Goal: Task Accomplishment & Management: Complete application form

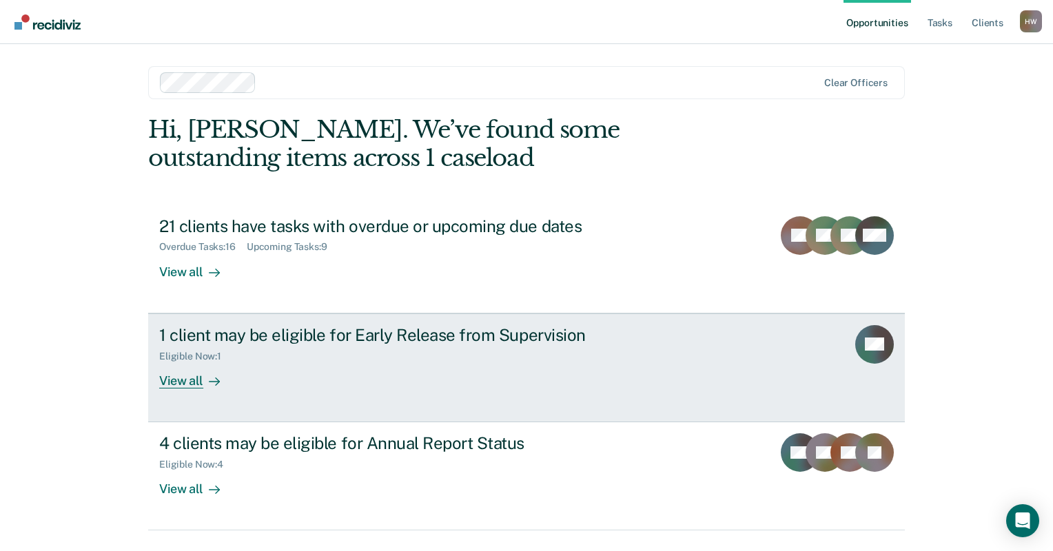
click at [187, 383] on div "View all" at bounding box center [197, 375] width 77 height 27
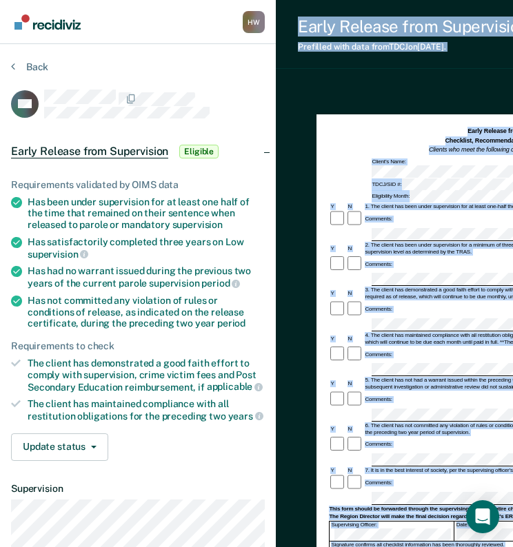
click at [229, 499] on div "[PERSON_NAME] [PERSON_NAME] Profile How it works Log Out Back OK Early Release …" at bounding box center [256, 356] width 513 height 713
drag, startPoint x: 275, startPoint y: 500, endPoint x: 224, endPoint y: 493, distance: 51.4
click at [224, 493] on dl "Supervision" at bounding box center [138, 535] width 254 height 105
click at [299, 454] on div "Early Release from Supervision (ERS) Checklist, Recommendation, and Determinati…" at bounding box center [480, 430] width 409 height 691
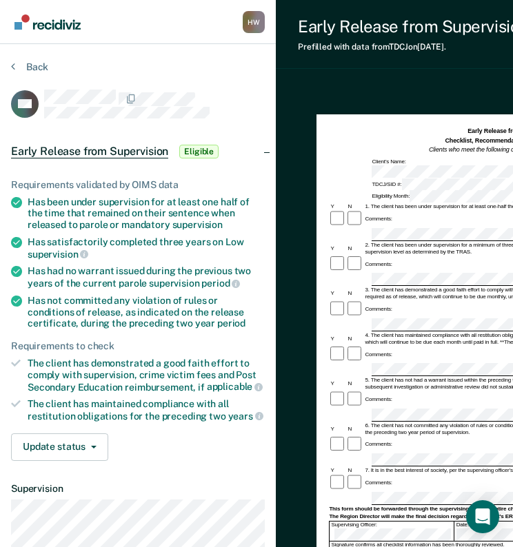
click at [218, 444] on div "Update status [PERSON_NAME] Mark Ineligible" at bounding box center [138, 447] width 254 height 28
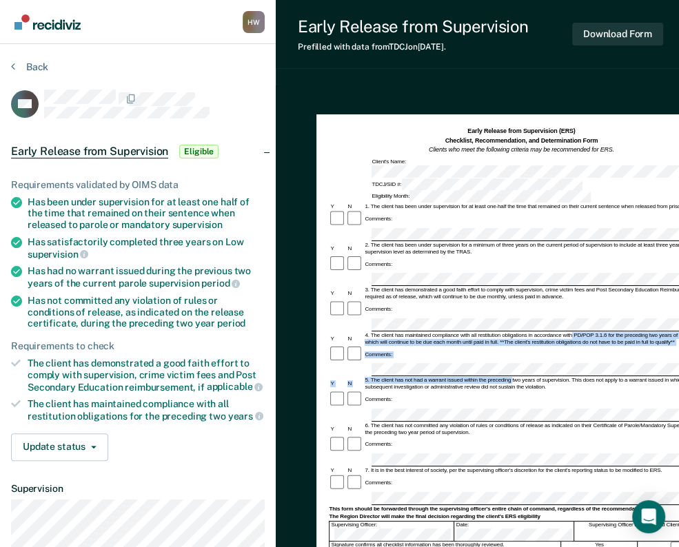
drag, startPoint x: 562, startPoint y: 291, endPoint x: 512, endPoint y: 313, distance: 54.6
click at [512, 313] on form "Early Release from Supervision (ERS) Checklist, Recommendation, and Determinati…" at bounding box center [521, 460] width 384 height 666
click at [513, 377] on div "5. The client has not had a warrant issued within the preceding two years of su…" at bounding box center [538, 384] width 350 height 14
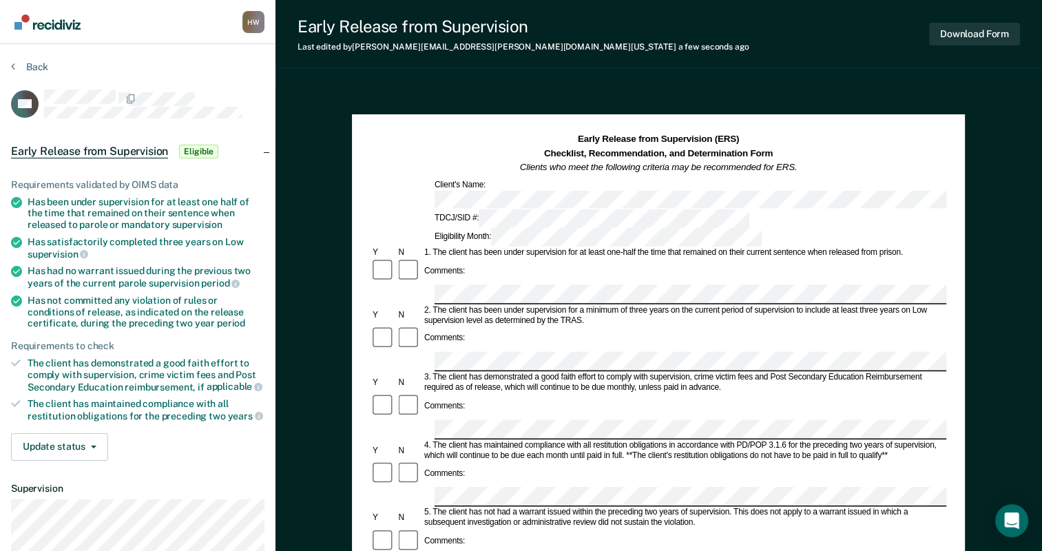
scroll to position [69, 0]
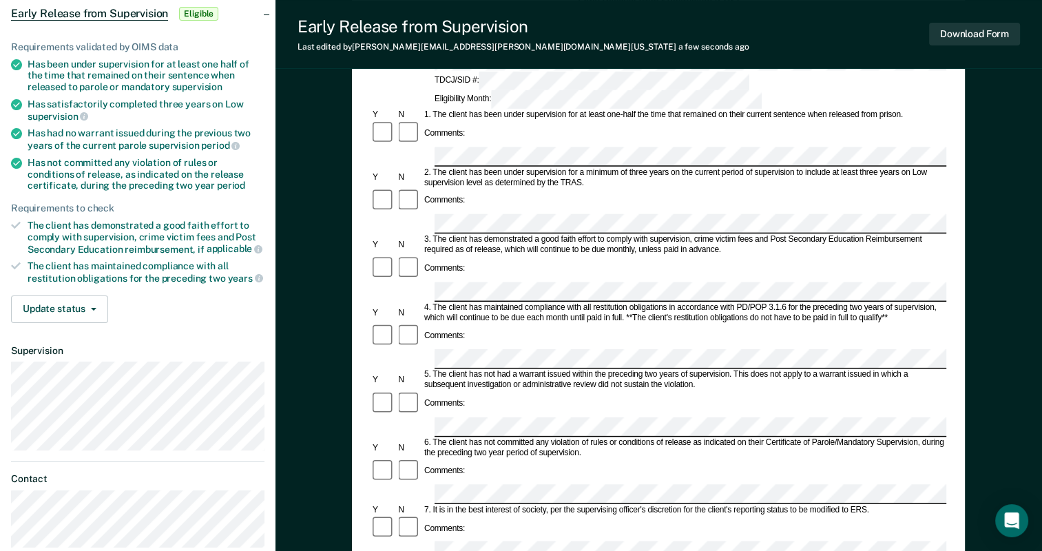
scroll to position [207, 0]
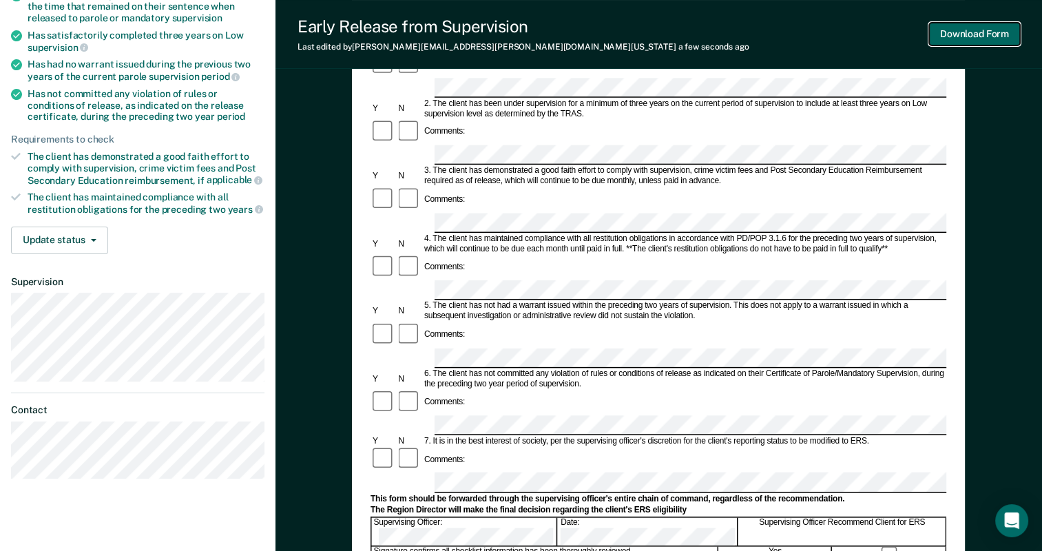
click at [973, 33] on button "Download Form" at bounding box center [974, 34] width 91 height 23
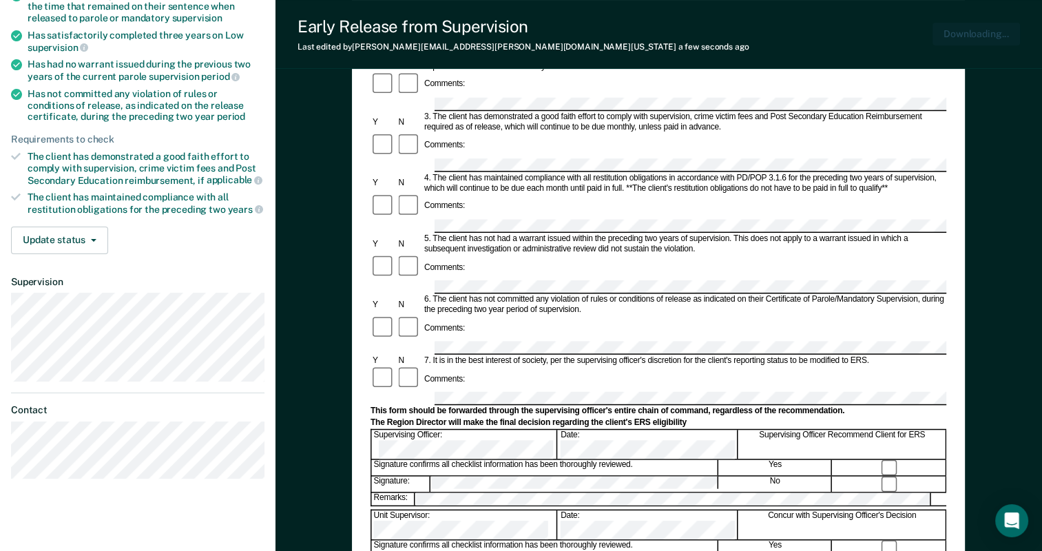
scroll to position [0, 0]
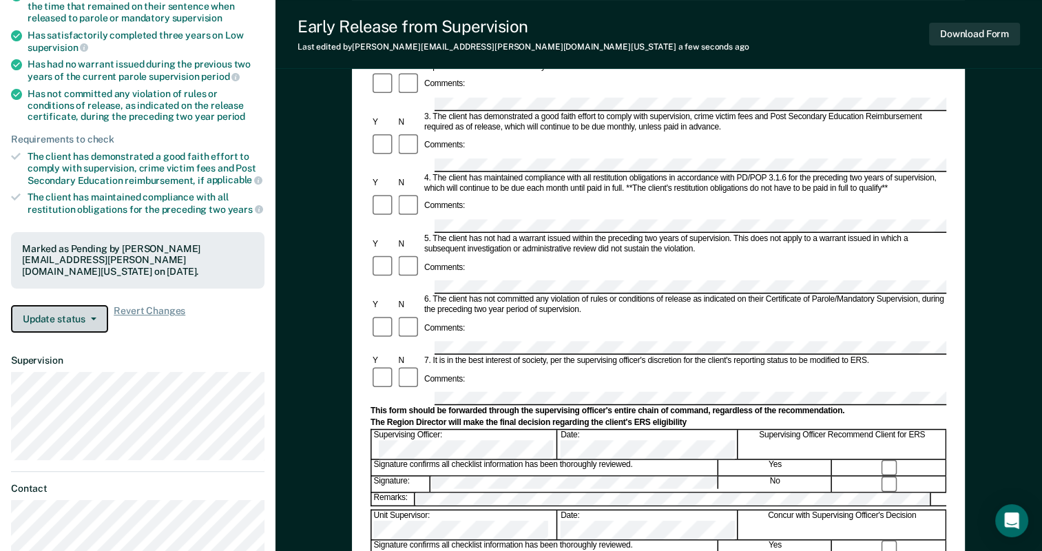
click at [96, 318] on button "Update status" at bounding box center [59, 319] width 97 height 28
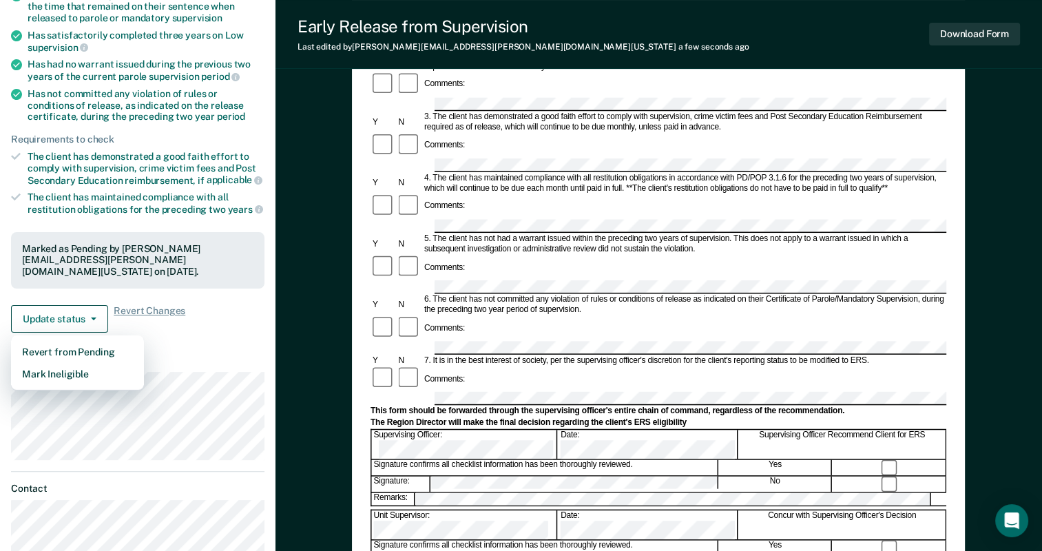
click at [182, 355] on dt "Supervision" at bounding box center [138, 361] width 254 height 12
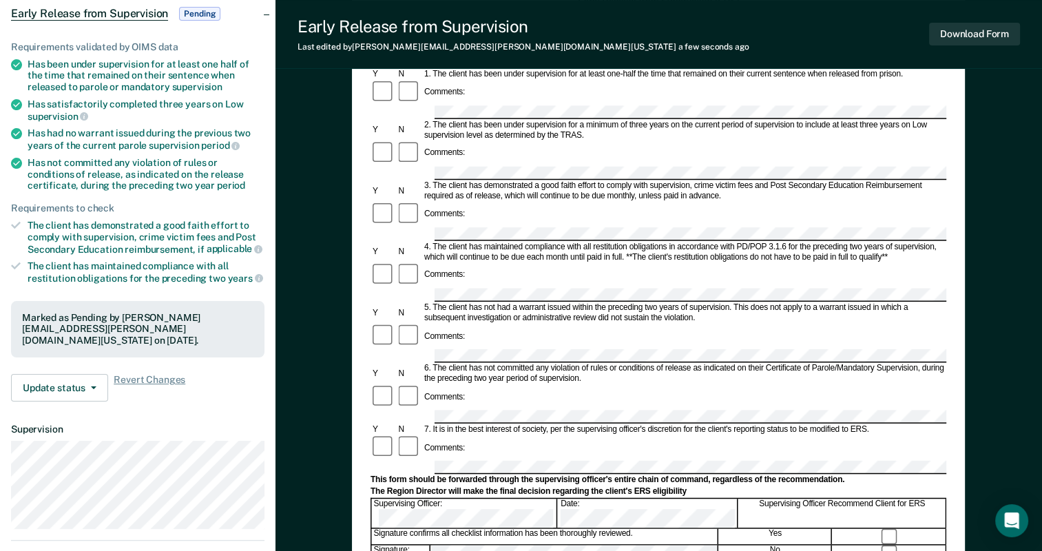
scroll to position [207, 0]
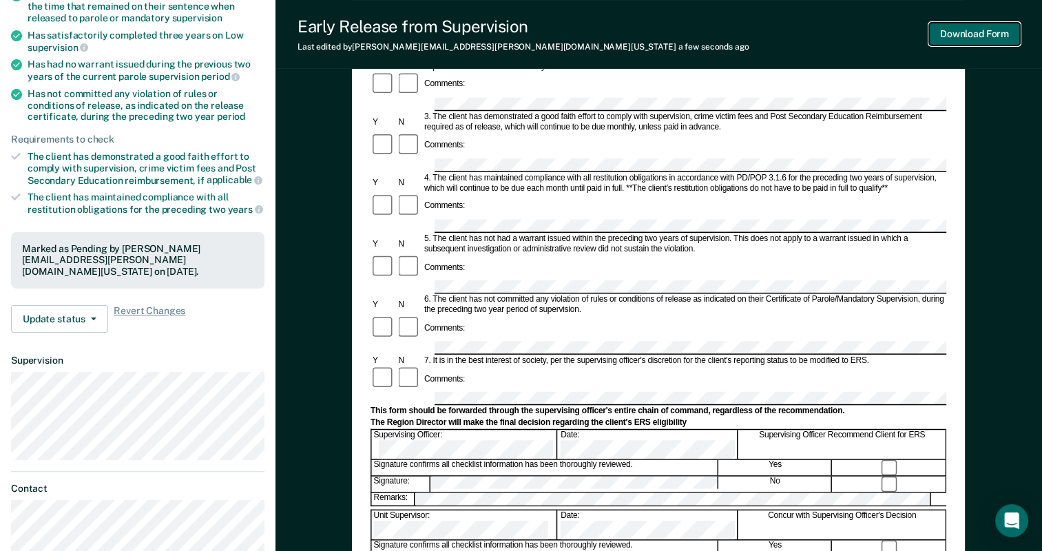
click at [945, 34] on button "Download Form" at bounding box center [974, 34] width 91 height 23
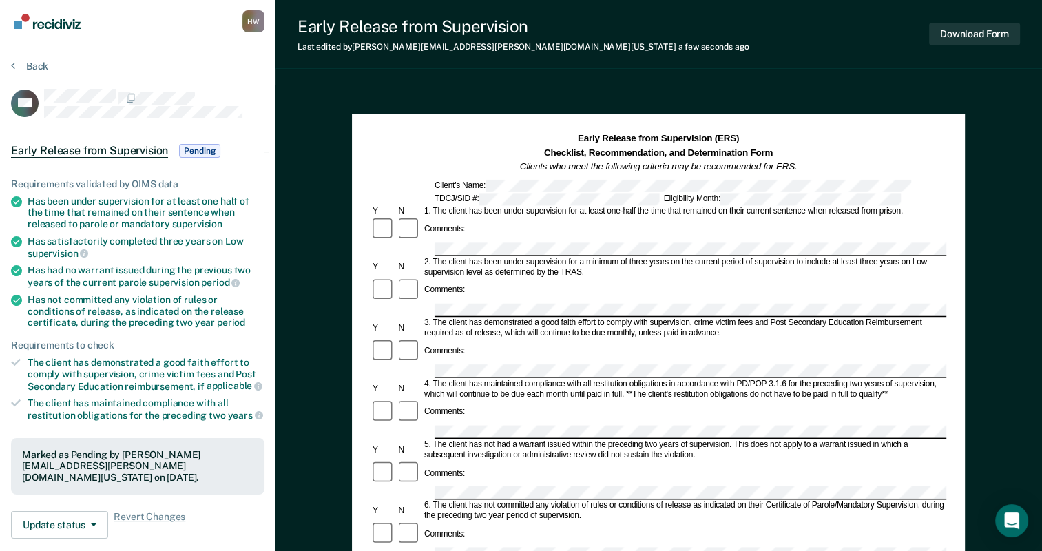
scroll to position [0, 0]
click at [41, 64] on button "Back" at bounding box center [29, 67] width 37 height 12
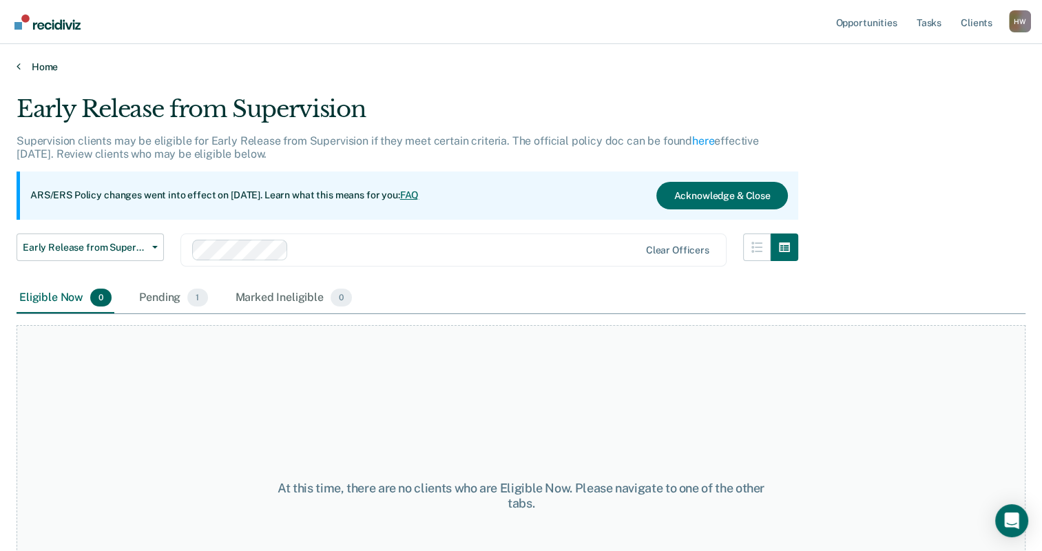
click at [43, 61] on link "Home" at bounding box center [521, 67] width 1009 height 12
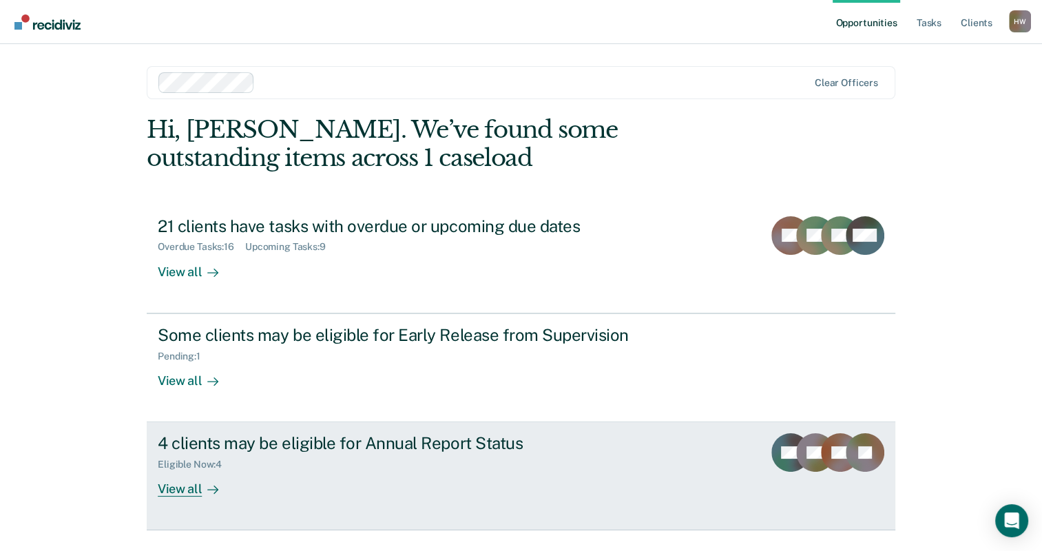
click at [256, 466] on div "Eligible Now : 4" at bounding box center [400, 461] width 484 height 17
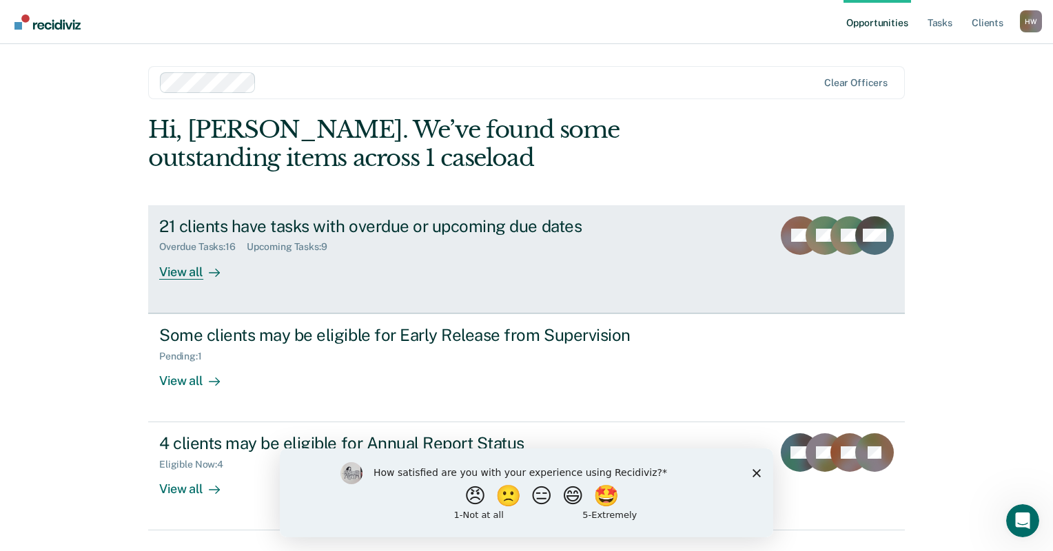
click at [225, 280] on link "21 clients have tasks with overdue or upcoming due dates Overdue Tasks : 16 Upc…" at bounding box center [526, 259] width 757 height 108
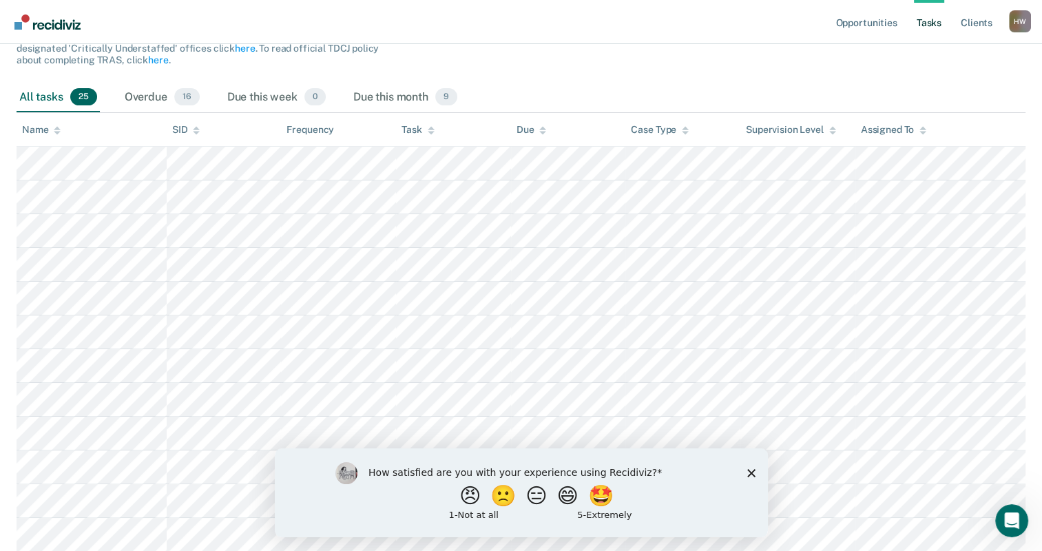
scroll to position [276, 0]
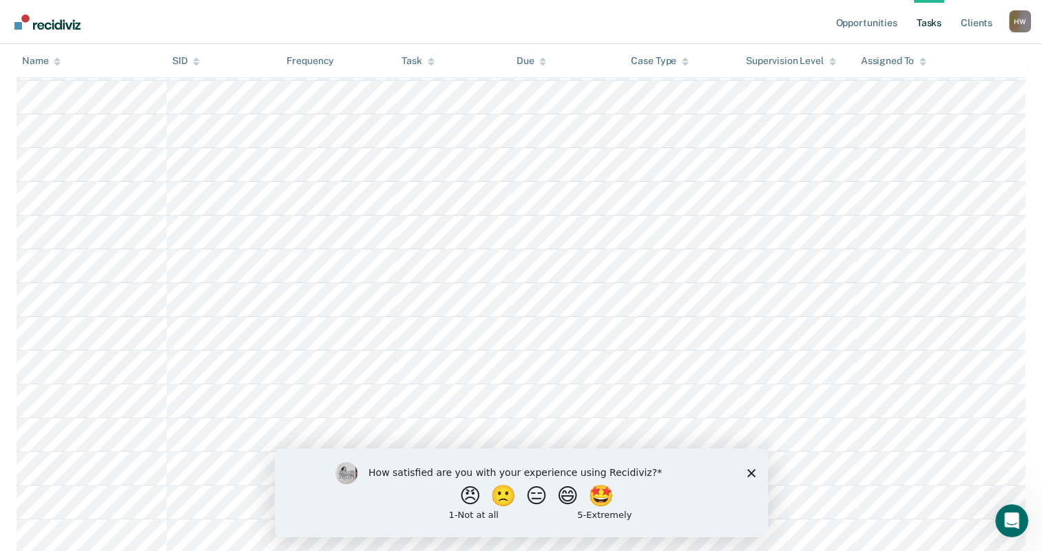
click at [750, 471] on icon "Close survey" at bounding box center [751, 473] width 8 height 8
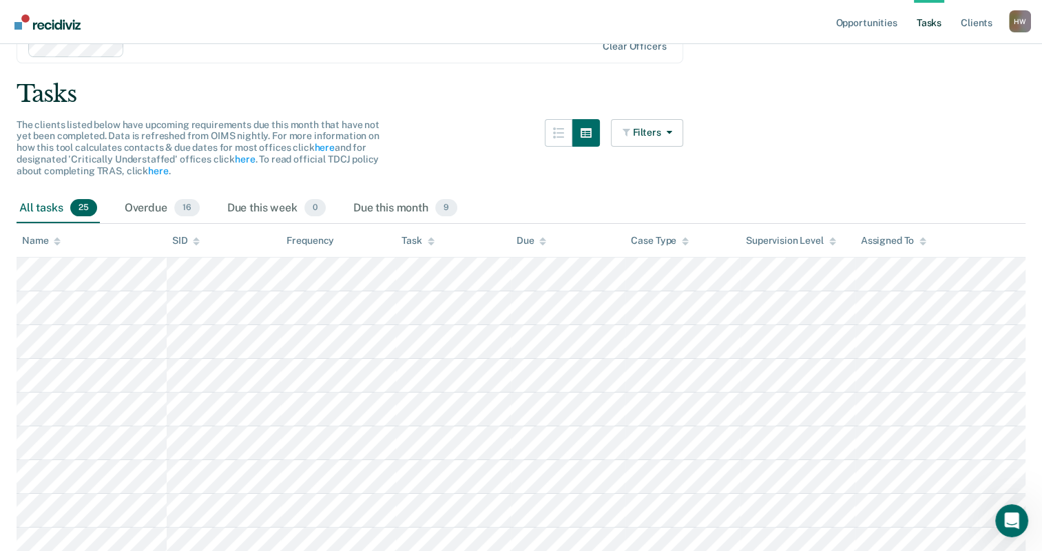
scroll to position [0, 0]
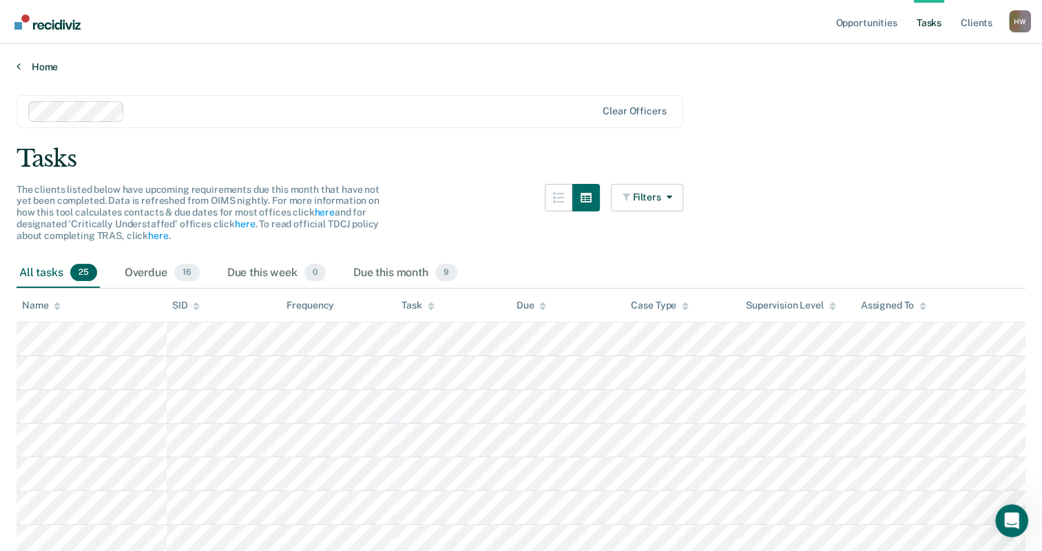
click at [17, 69] on icon at bounding box center [19, 66] width 4 height 11
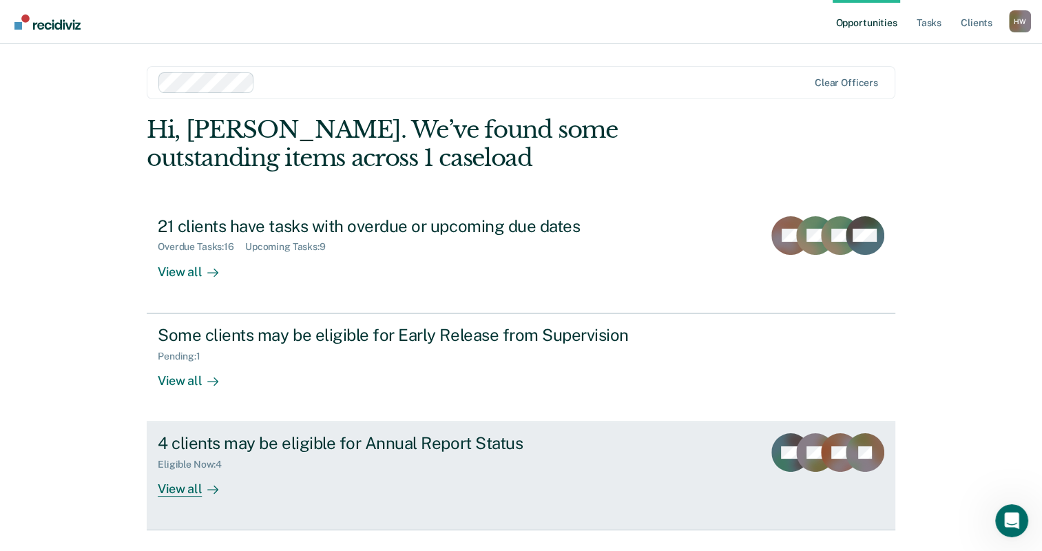
click at [280, 491] on div "4 clients may be eligible for Annual Report Status Eligible Now : 4 View all" at bounding box center [416, 464] width 517 height 63
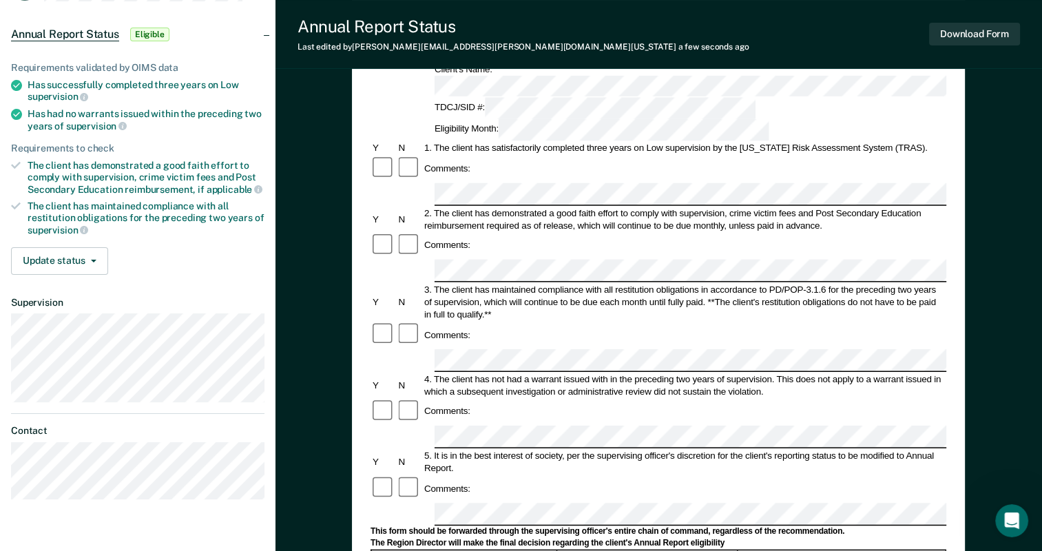
scroll to position [138, 0]
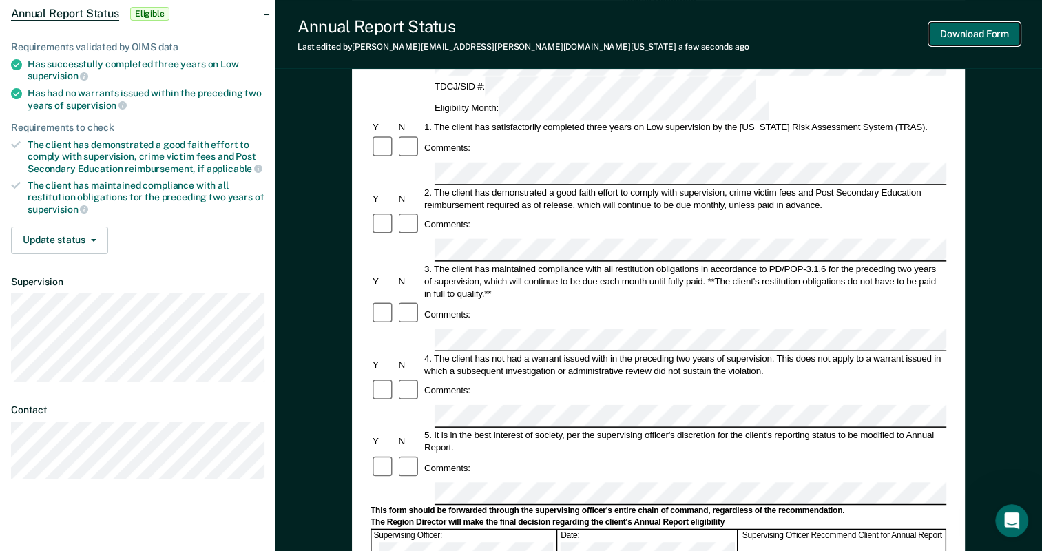
click at [989, 32] on button "Download Form" at bounding box center [974, 34] width 91 height 23
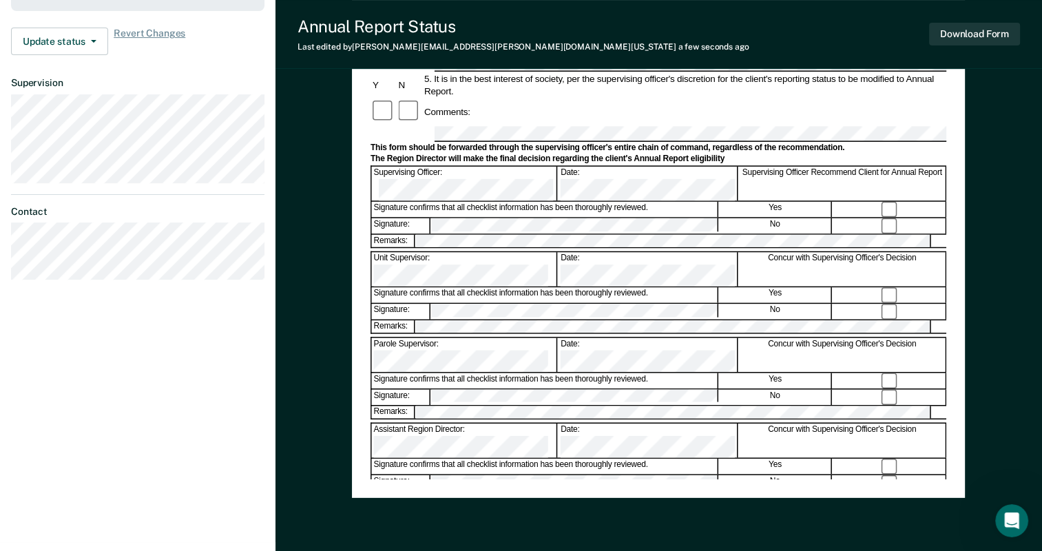
scroll to position [331, 0]
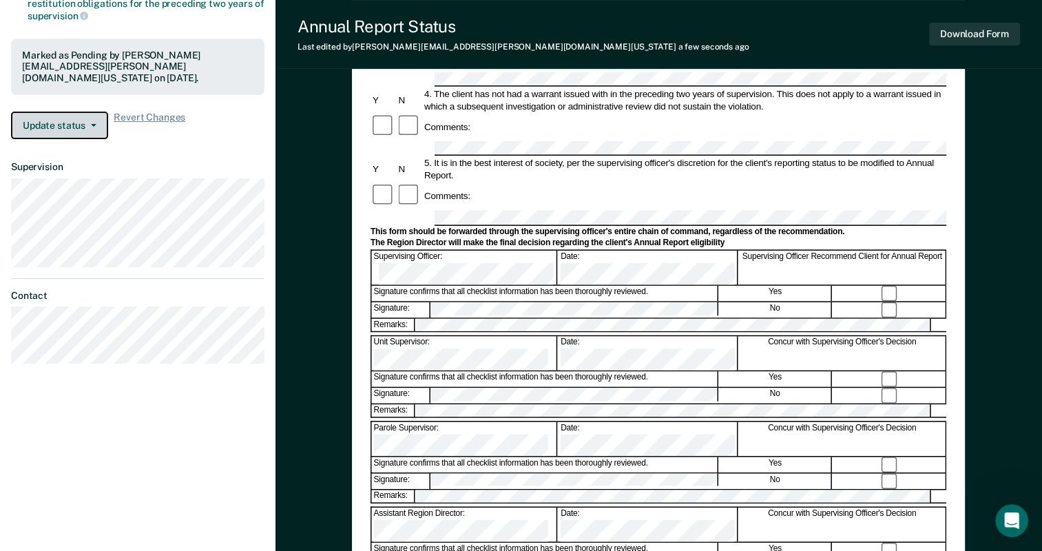
click at [99, 127] on button "Update status" at bounding box center [59, 126] width 97 height 28
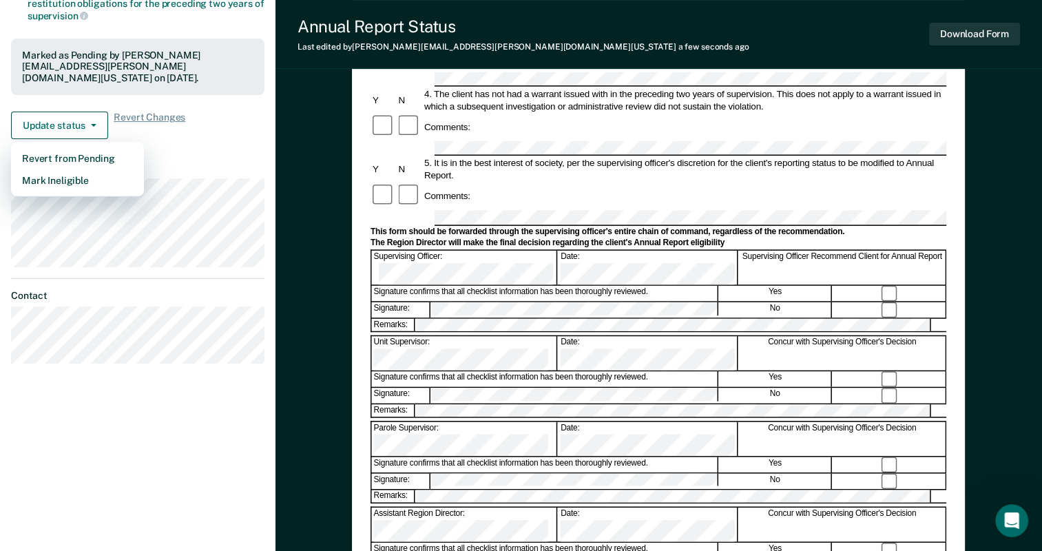
click at [183, 161] on dt "Supervision" at bounding box center [138, 167] width 254 height 12
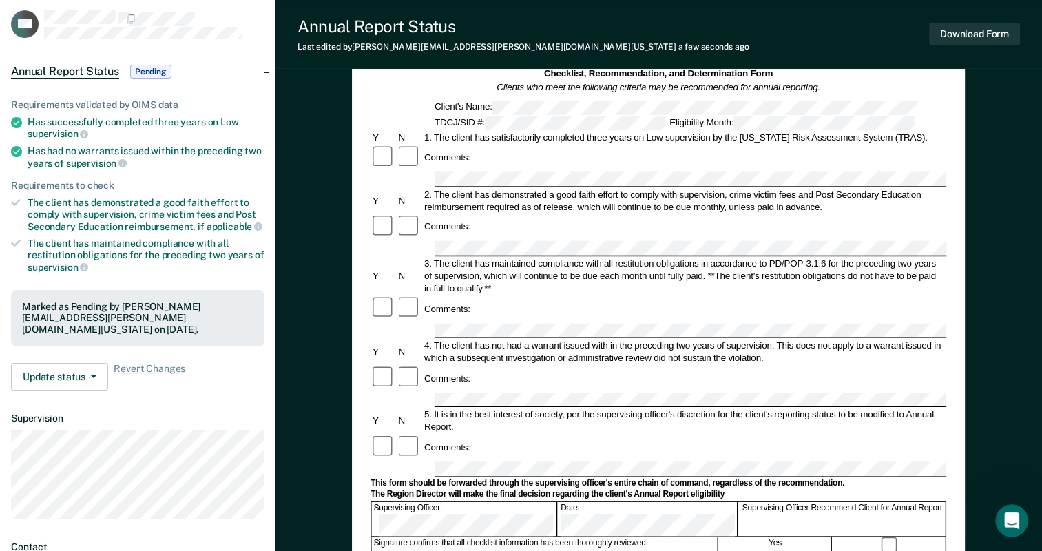
scroll to position [0, 0]
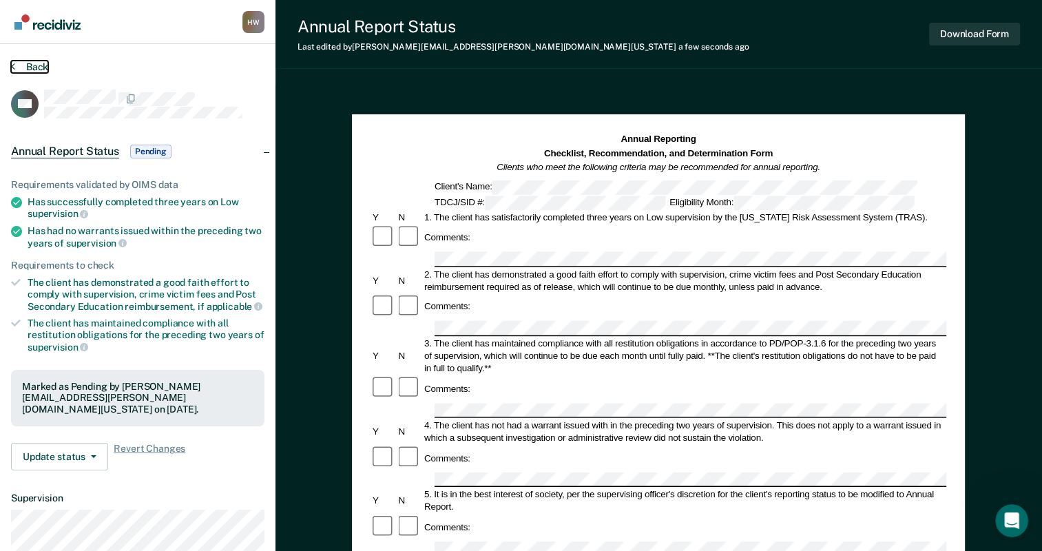
click at [41, 68] on button "Back" at bounding box center [29, 67] width 37 height 12
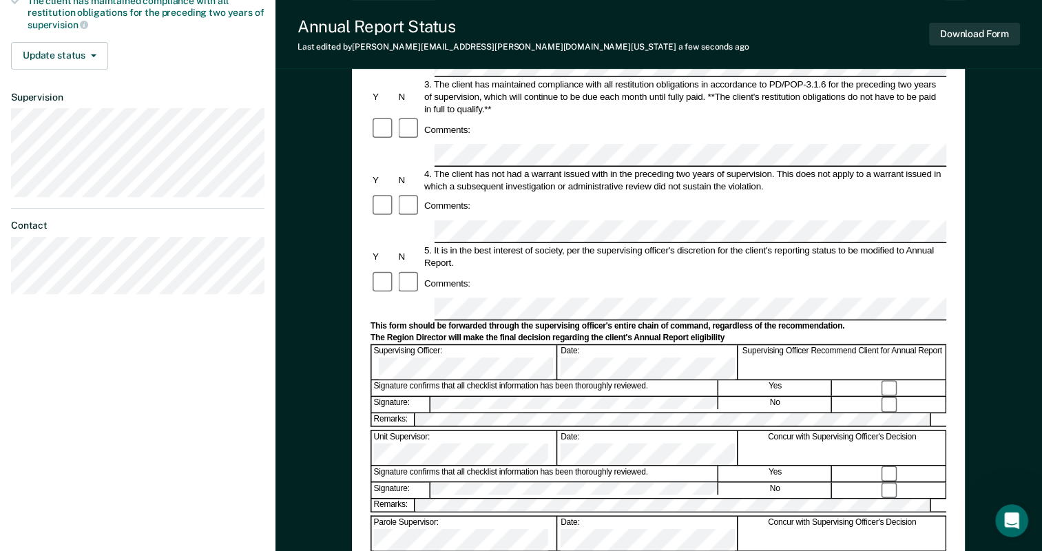
scroll to position [345, 0]
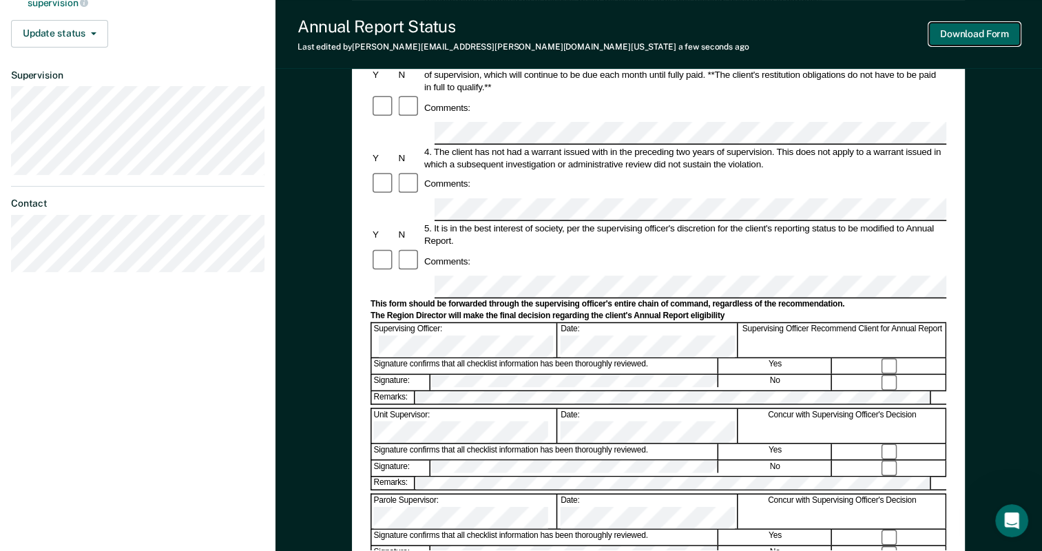
click at [1006, 33] on button "Download Form" at bounding box center [974, 34] width 91 height 23
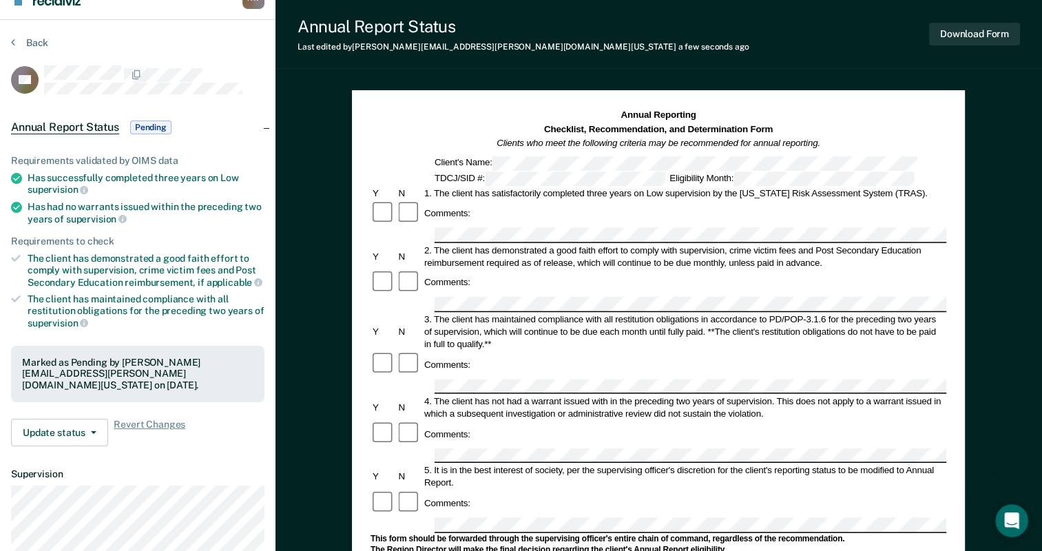
scroll to position [0, 0]
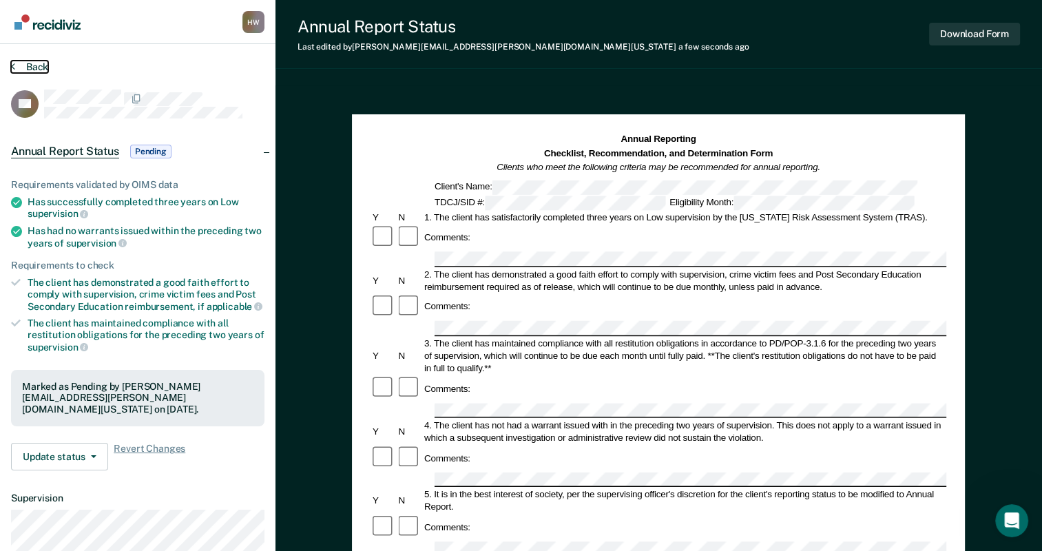
click at [32, 63] on button "Back" at bounding box center [29, 67] width 37 height 12
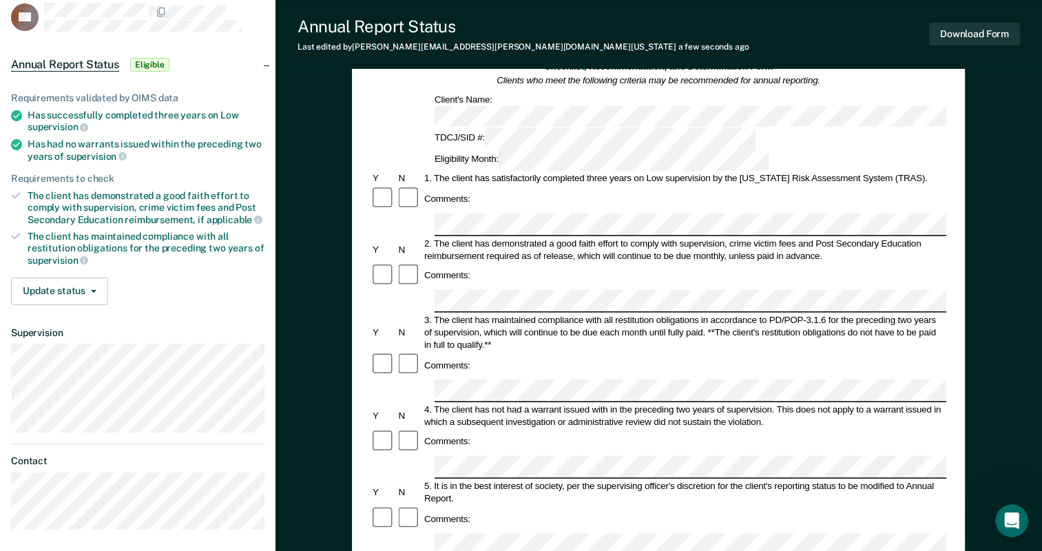
scroll to position [207, 0]
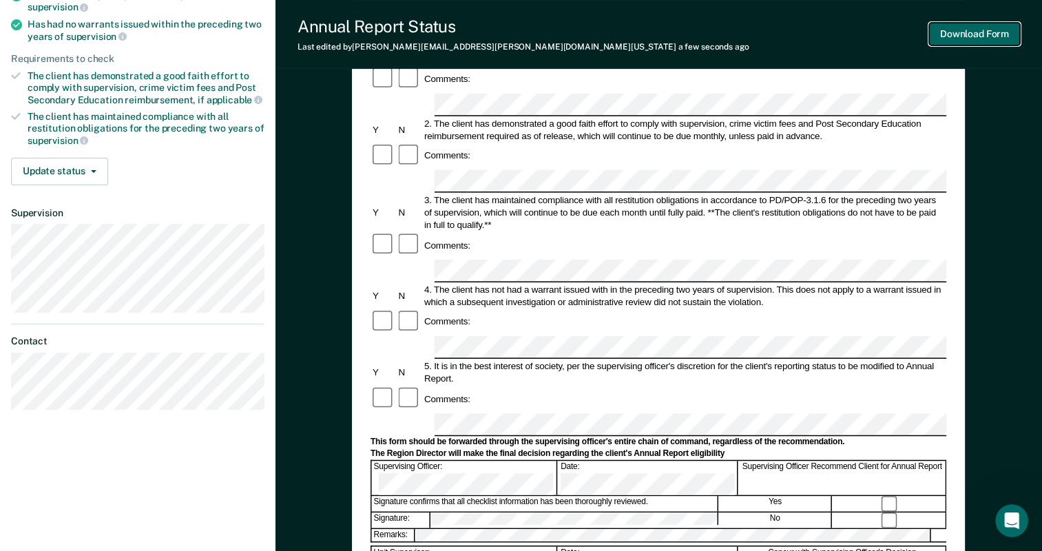
click at [947, 37] on button "Download Form" at bounding box center [974, 34] width 91 height 23
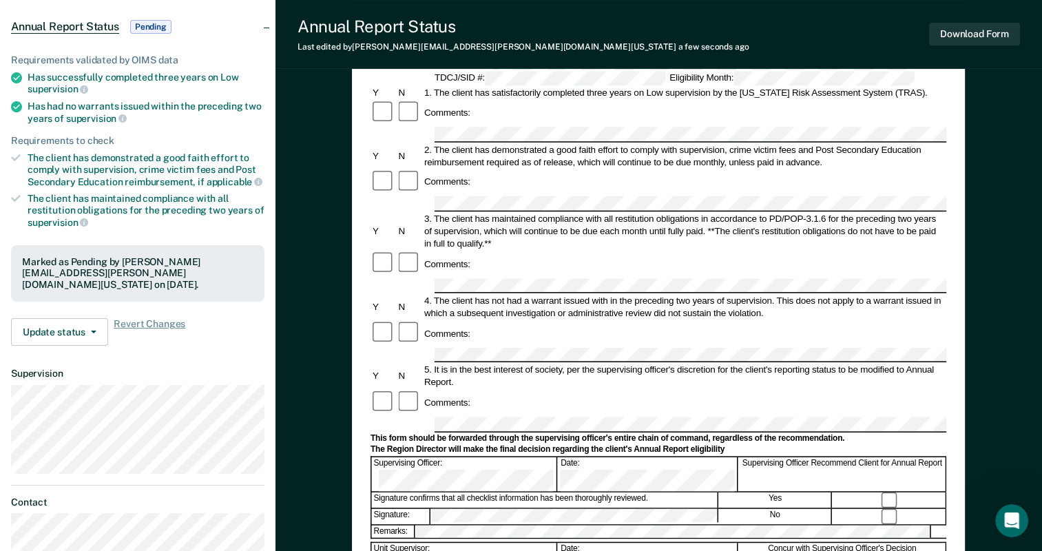
scroll to position [0, 0]
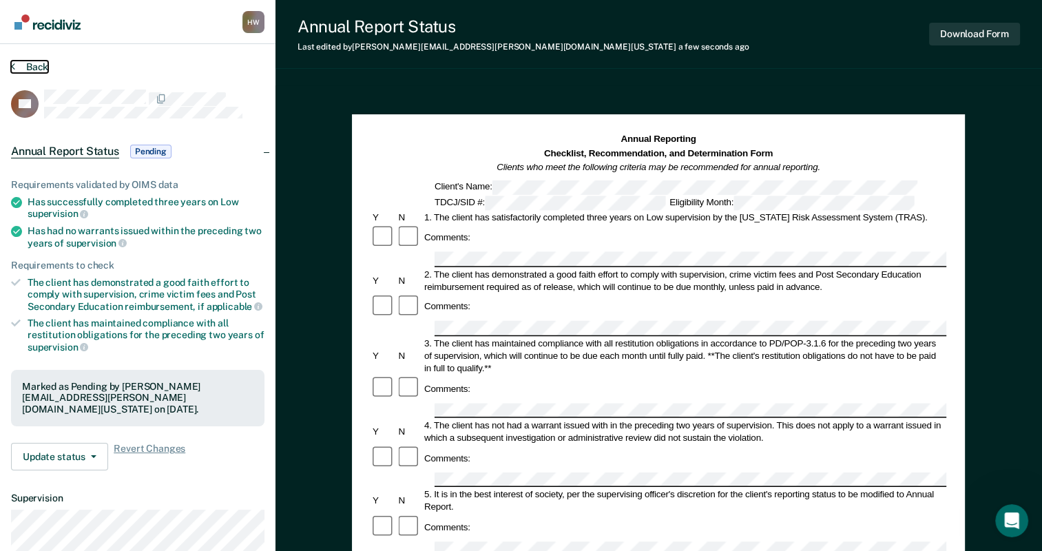
click at [36, 67] on button "Back" at bounding box center [29, 67] width 37 height 12
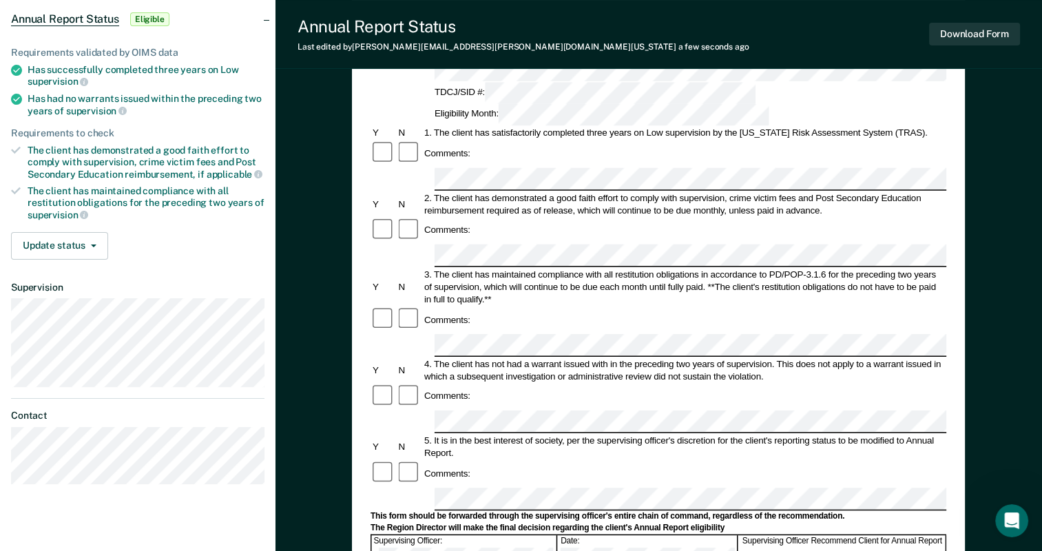
scroll to position [207, 0]
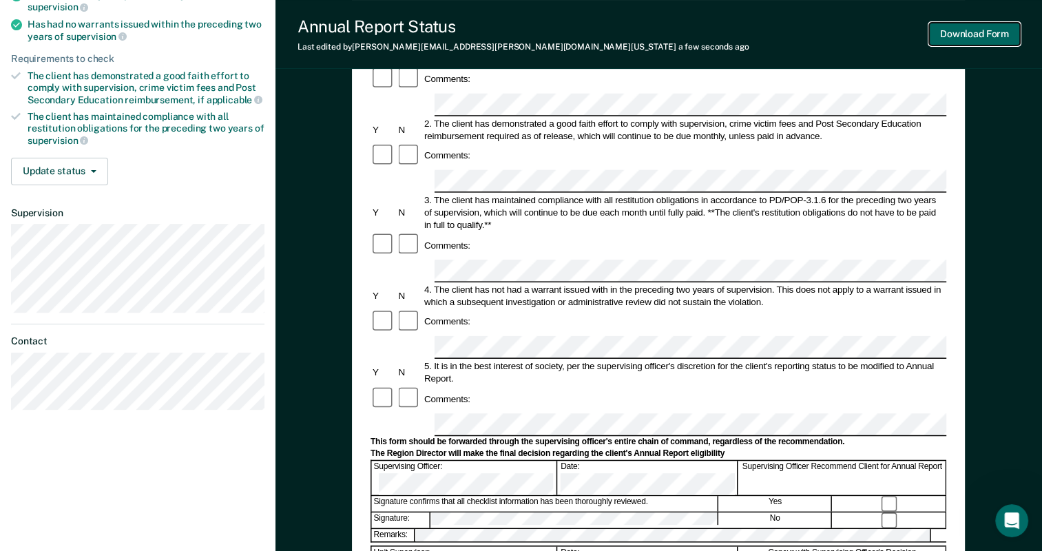
click at [986, 43] on button "Download Form" at bounding box center [974, 34] width 91 height 23
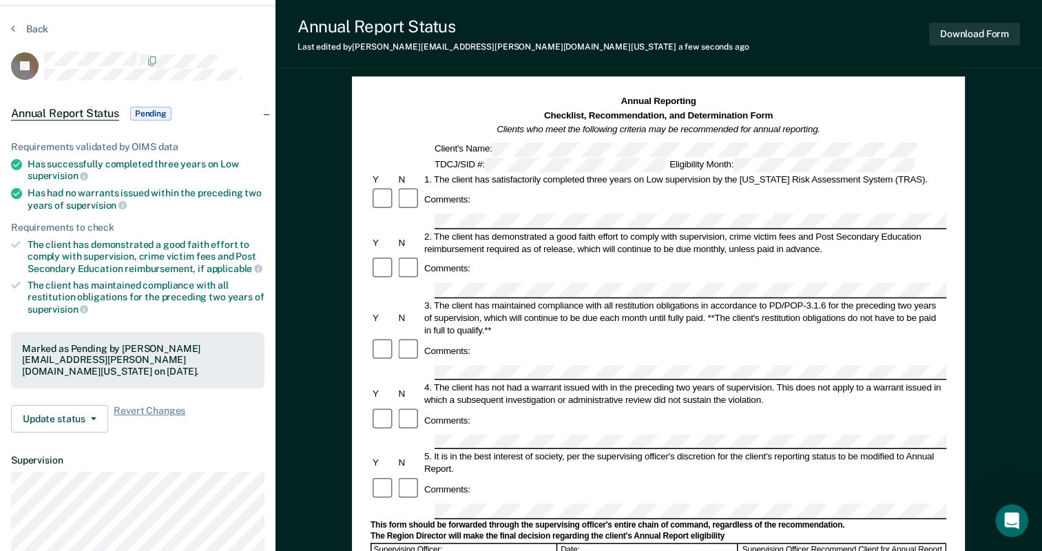
scroll to position [0, 0]
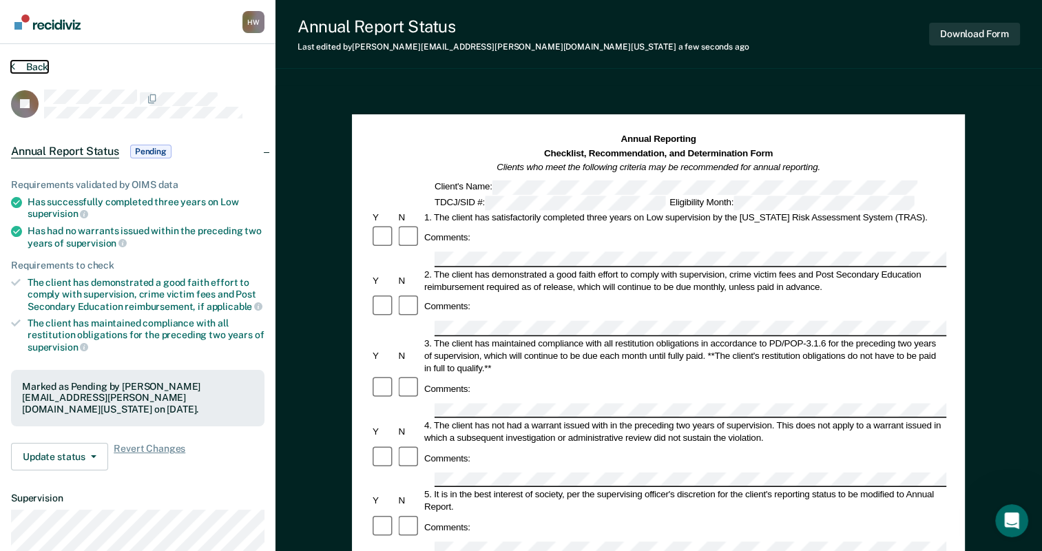
click at [33, 65] on button "Back" at bounding box center [29, 67] width 37 height 12
